Goal: Information Seeking & Learning: Compare options

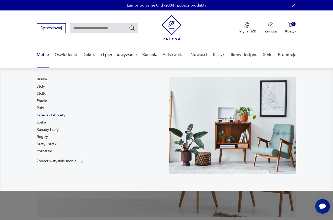
click at [41, 117] on link "Krzesła i taborety" at bounding box center [51, 115] width 29 height 5
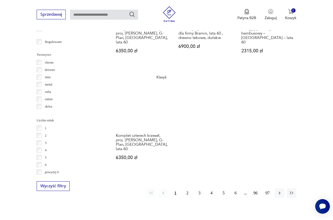
scroll to position [707, 0]
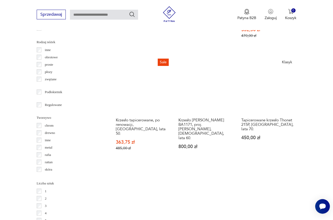
scroll to position [716, 0]
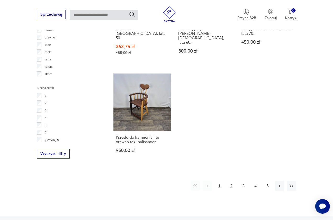
click at [231, 183] on button "2" at bounding box center [230, 185] width 9 height 9
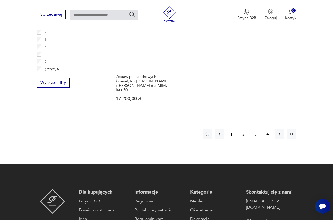
scroll to position [802, 0]
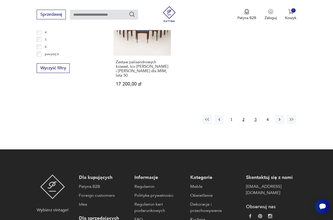
click at [253, 115] on button "3" at bounding box center [254, 119] width 9 height 9
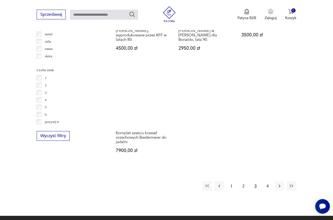
scroll to position [755, 0]
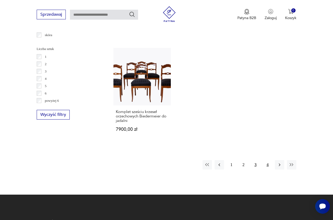
click at [266, 168] on button "4" at bounding box center [267, 164] width 9 height 9
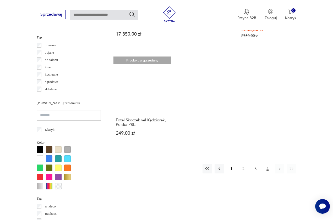
scroll to position [467, 0]
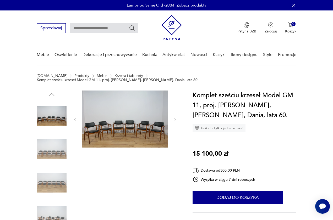
click at [135, 97] on img at bounding box center [125, 119] width 86 height 57
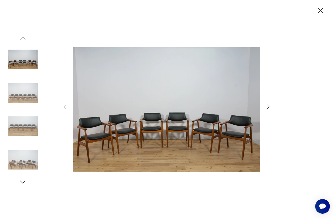
click at [268, 109] on icon "button" at bounding box center [268, 107] width 6 height 6
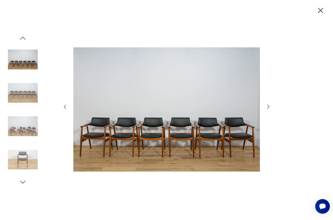
click at [268, 109] on icon "button" at bounding box center [268, 107] width 6 height 6
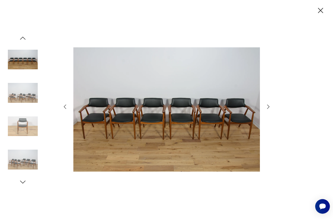
click at [268, 109] on icon "button" at bounding box center [268, 107] width 6 height 6
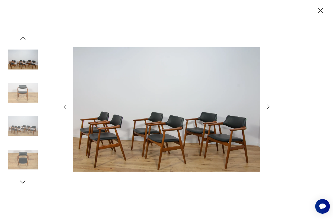
click at [268, 109] on icon "button" at bounding box center [268, 107] width 6 height 6
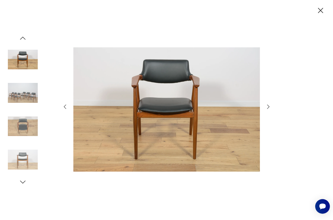
click at [268, 109] on icon "button" at bounding box center [268, 107] width 6 height 6
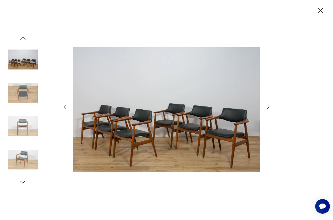
click at [268, 109] on icon "button" at bounding box center [268, 107] width 6 height 6
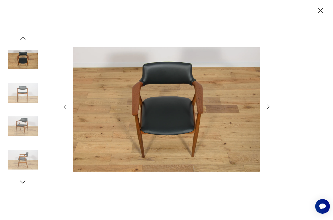
click at [268, 109] on icon "button" at bounding box center [268, 107] width 6 height 6
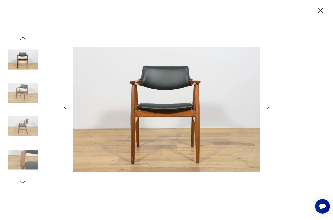
click at [268, 109] on icon "button" at bounding box center [268, 107] width 6 height 6
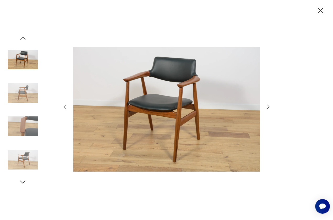
click at [322, 11] on icon "button" at bounding box center [320, 10] width 9 height 9
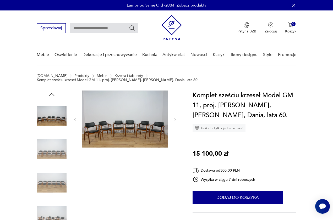
click at [122, 141] on img at bounding box center [125, 119] width 86 height 57
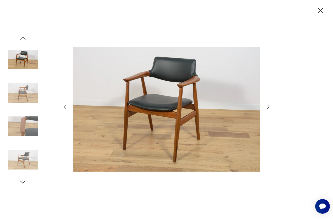
click at [266, 107] on icon "button" at bounding box center [268, 107] width 6 height 6
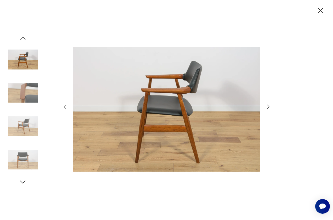
click at [266, 107] on icon "button" at bounding box center [268, 107] width 6 height 6
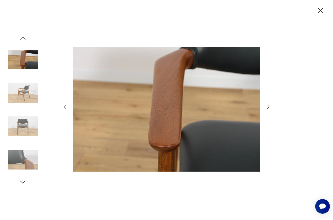
click at [266, 107] on icon "button" at bounding box center [268, 107] width 6 height 6
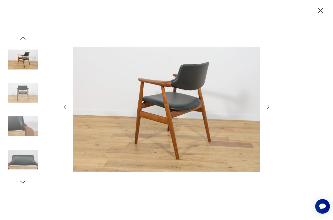
click at [266, 107] on icon "button" at bounding box center [268, 107] width 6 height 6
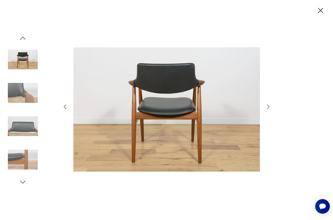
click at [320, 10] on icon "button" at bounding box center [320, 10] width 5 height 5
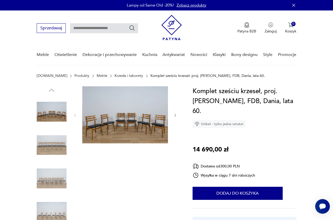
click at [123, 125] on img at bounding box center [125, 114] width 86 height 57
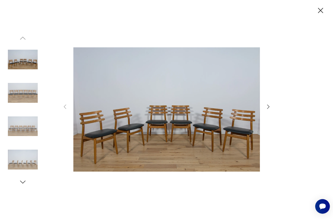
click at [267, 107] on icon "button" at bounding box center [268, 107] width 6 height 6
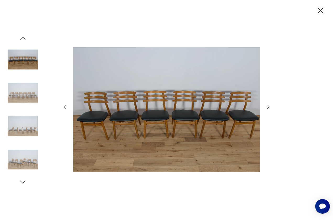
click at [267, 107] on icon "button" at bounding box center [268, 107] width 6 height 6
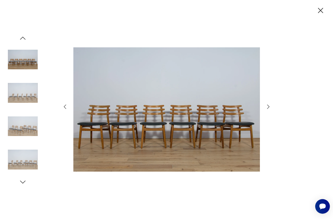
click at [267, 107] on icon "button" at bounding box center [268, 107] width 6 height 6
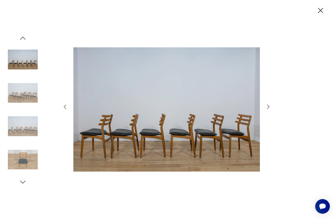
click at [267, 107] on icon "button" at bounding box center [268, 107] width 6 height 6
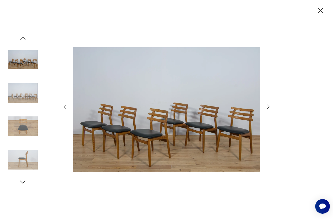
click at [267, 107] on icon "button" at bounding box center [268, 107] width 6 height 6
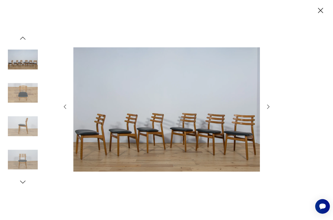
click at [267, 107] on icon "button" at bounding box center [268, 107] width 6 height 6
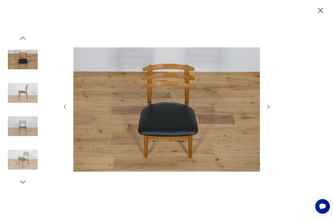
click at [267, 107] on icon "button" at bounding box center [268, 107] width 6 height 6
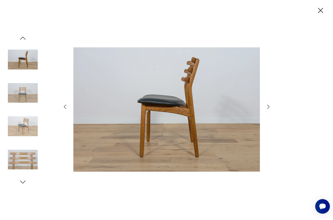
click at [267, 107] on icon "button" at bounding box center [268, 107] width 6 height 6
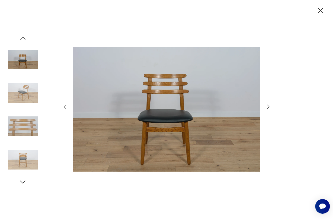
click at [319, 6] on icon "button" at bounding box center [320, 10] width 9 height 9
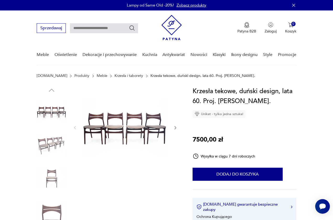
click at [174, 129] on icon "button" at bounding box center [175, 128] width 4 height 4
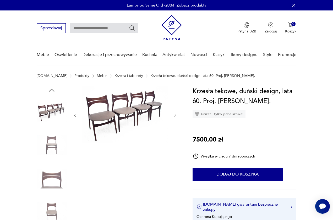
click at [174, 129] on div at bounding box center [125, 115] width 105 height 58
